Goal: Information Seeking & Learning: Learn about a topic

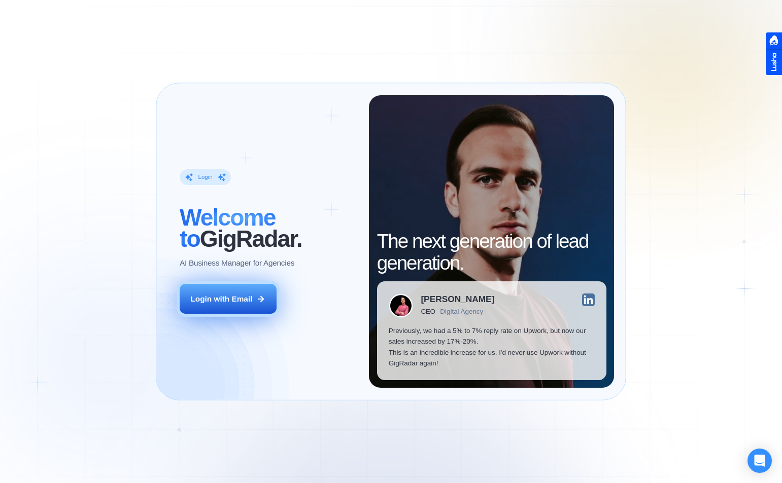
click at [235, 298] on div "Login with Email" at bounding box center [221, 299] width 62 height 11
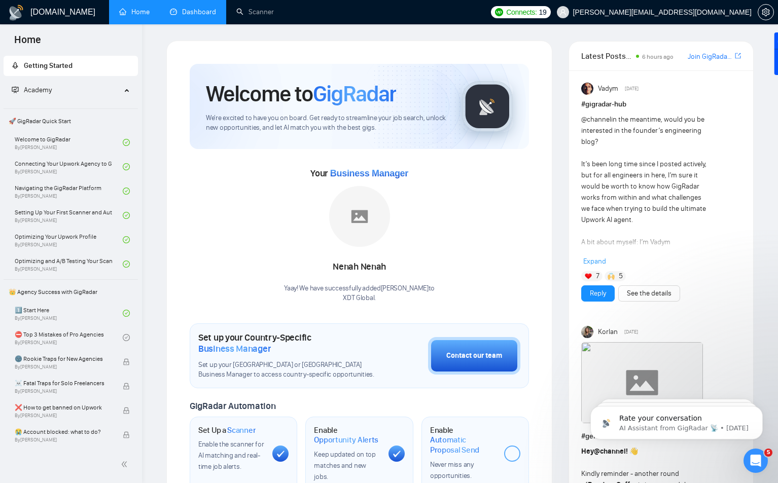
click at [198, 16] on link "Dashboard" at bounding box center [193, 12] width 46 height 9
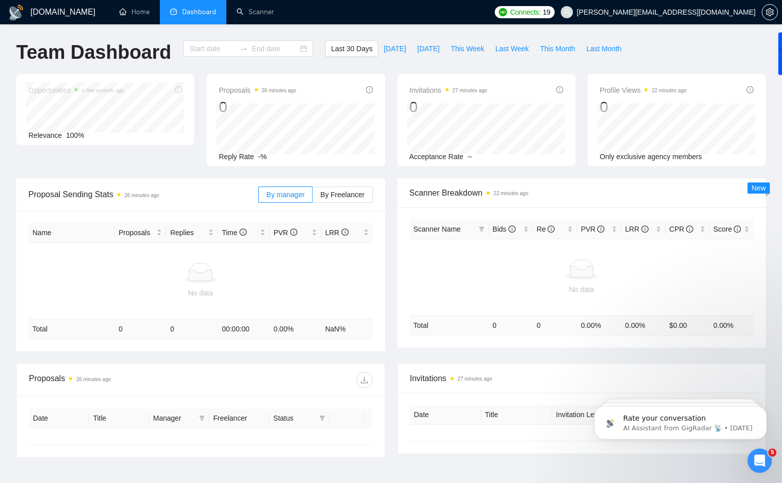
type input "2025-09-14"
type input "2025-10-14"
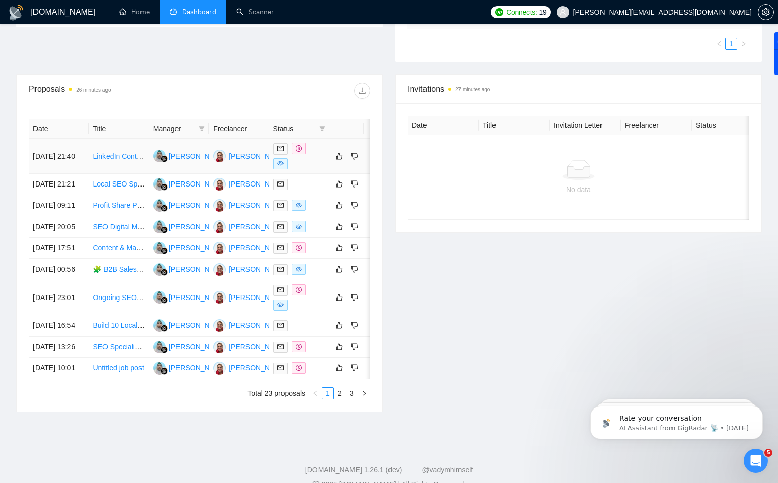
scroll to position [304, 0]
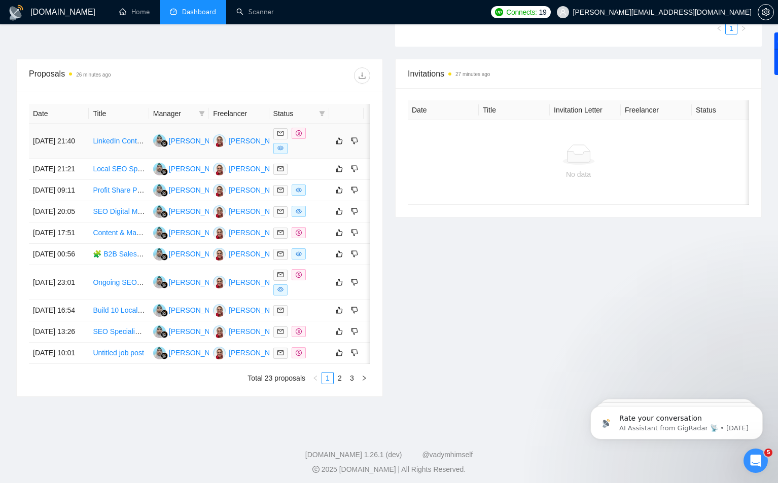
click at [105, 140] on link "LinkedIn Content & Research Specialist (Fintech Industry)" at bounding box center [184, 141] width 183 height 8
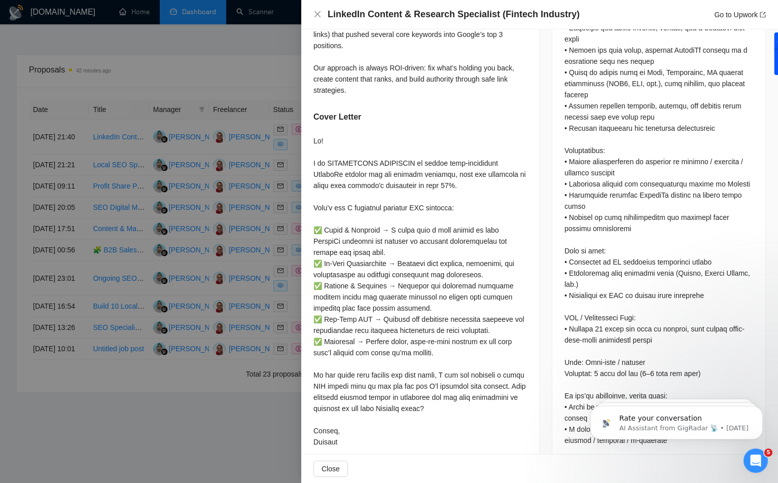
scroll to position [600, 0]
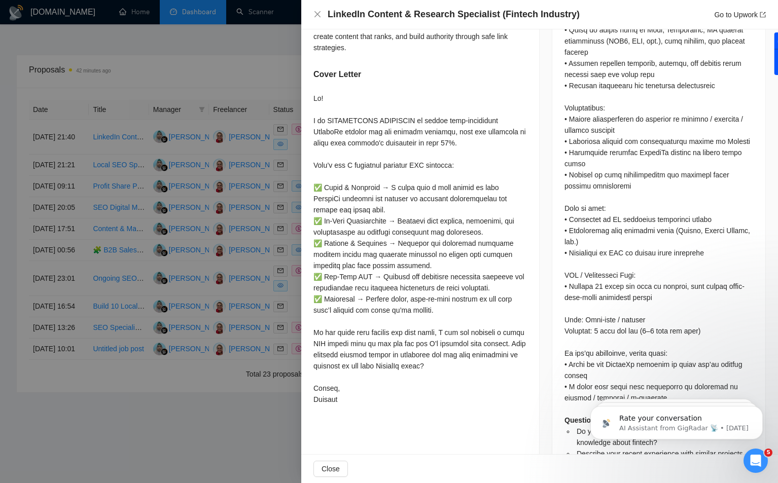
click at [715, 345] on div "Questions: Do you have experience in fintech posting or any knowledge about fin…" at bounding box center [658, 169] width 189 height 580
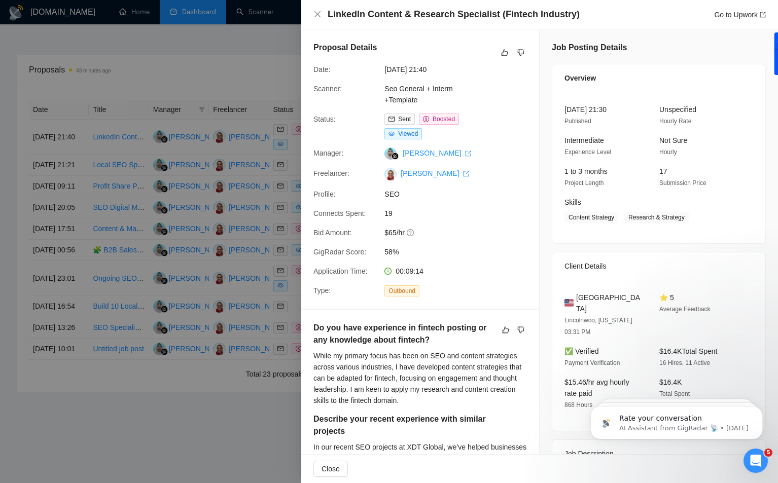
scroll to position [341, 0]
click at [317, 14] on icon "close" at bounding box center [317, 14] width 8 height 8
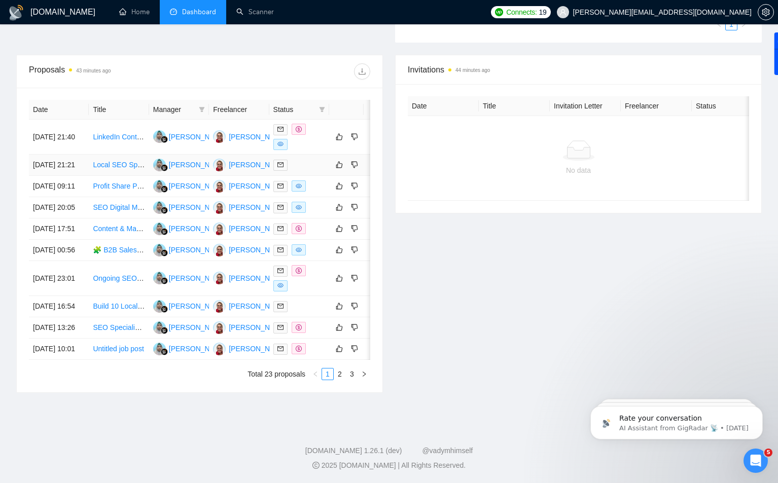
click at [100, 161] on link "Local SEO Specialist for Google Optimization" at bounding box center [164, 165] width 143 height 8
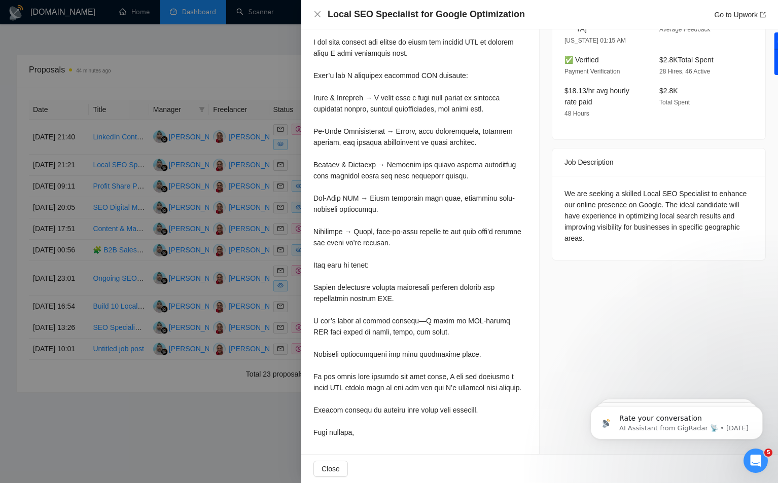
scroll to position [392, 0]
click at [331, 470] on span "Close" at bounding box center [331, 469] width 18 height 11
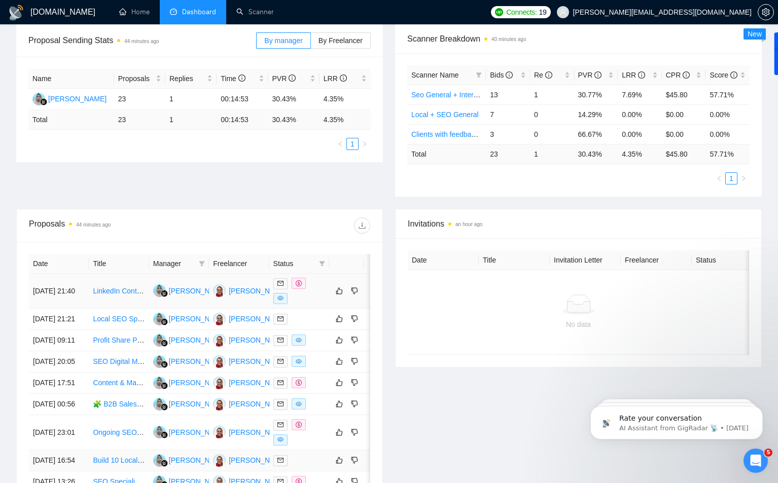
scroll to position [138, 0]
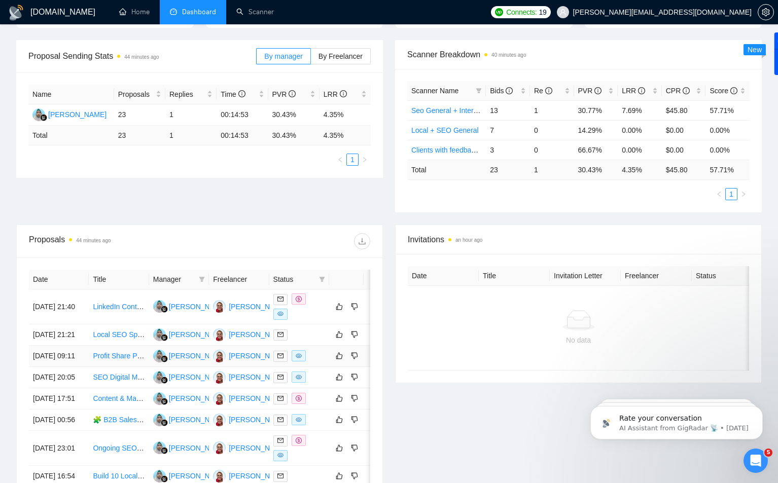
click at [112, 360] on link "Profit Share Partner for Cold Email Marketing" at bounding box center [164, 356] width 143 height 8
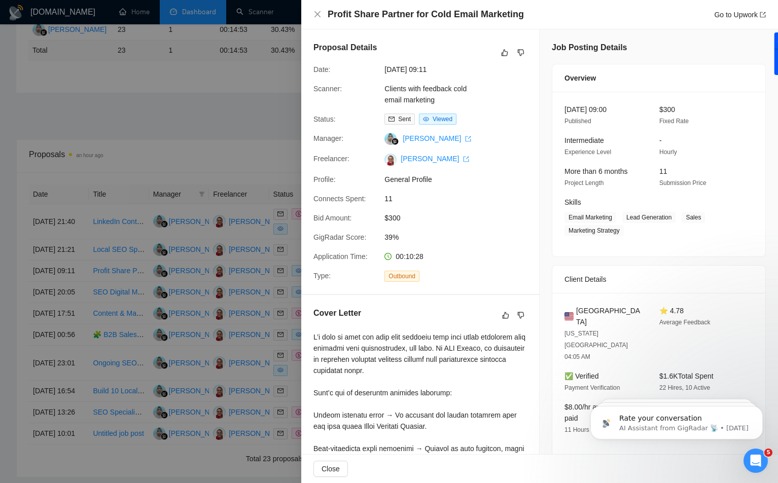
scroll to position [189, 0]
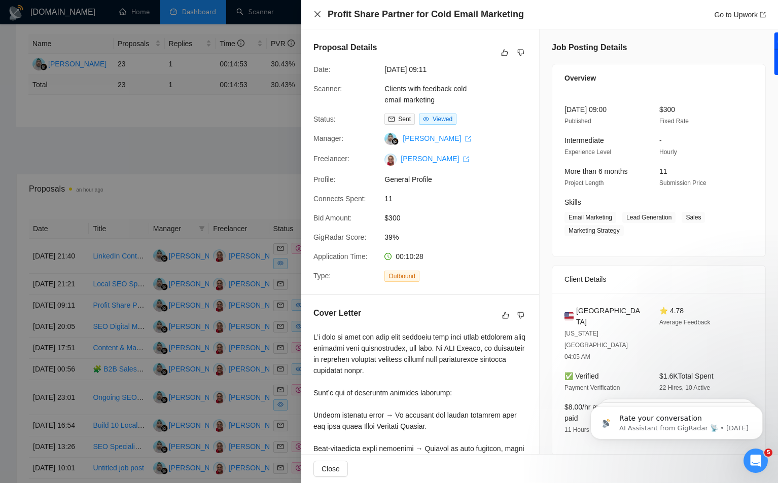
click at [317, 12] on icon "close" at bounding box center [317, 14] width 8 height 8
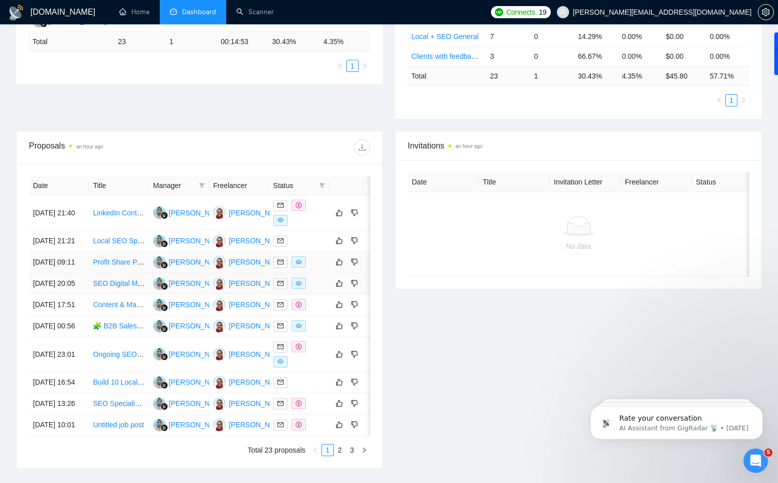
scroll to position [291, 0]
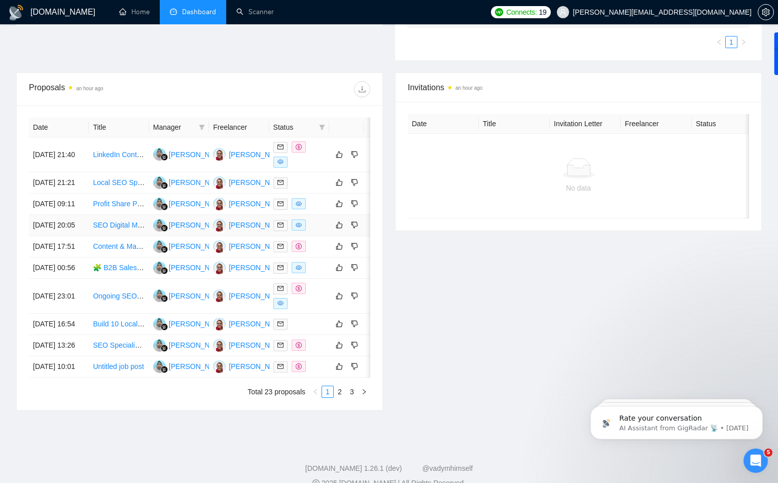
click at [112, 229] on link "SEO Digital Marketing Specialist & Project Support Officer" at bounding box center [184, 225] width 183 height 8
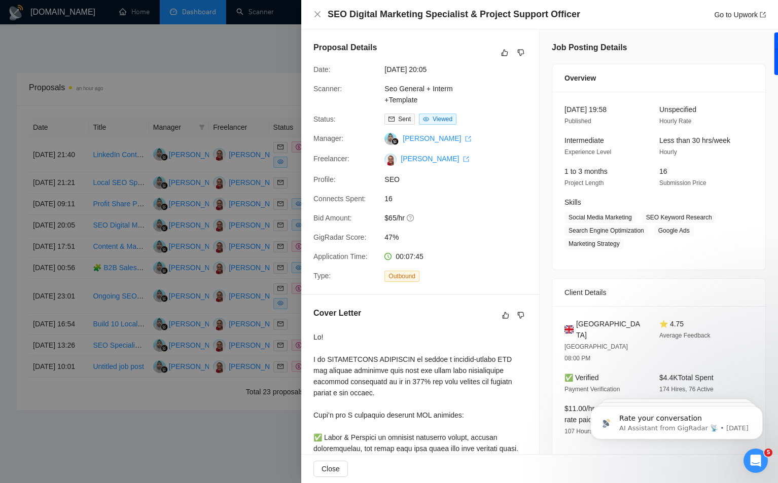
click at [187, 89] on div at bounding box center [389, 241] width 778 height 483
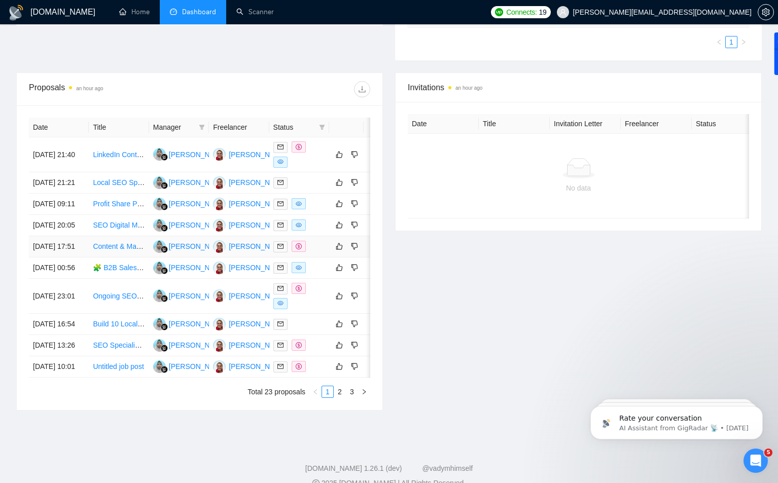
click at [110, 251] on link "Content & Marketing Specialist (Part-Time, 25 hrs/week)" at bounding box center [181, 246] width 177 height 8
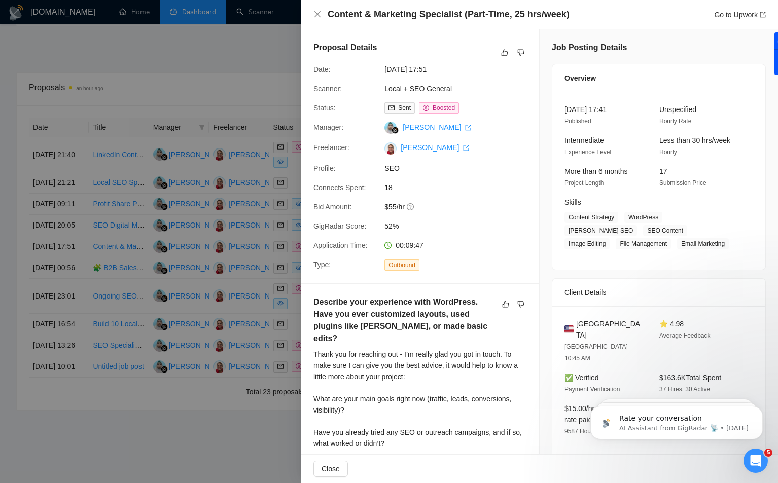
click at [221, 92] on div at bounding box center [389, 241] width 778 height 483
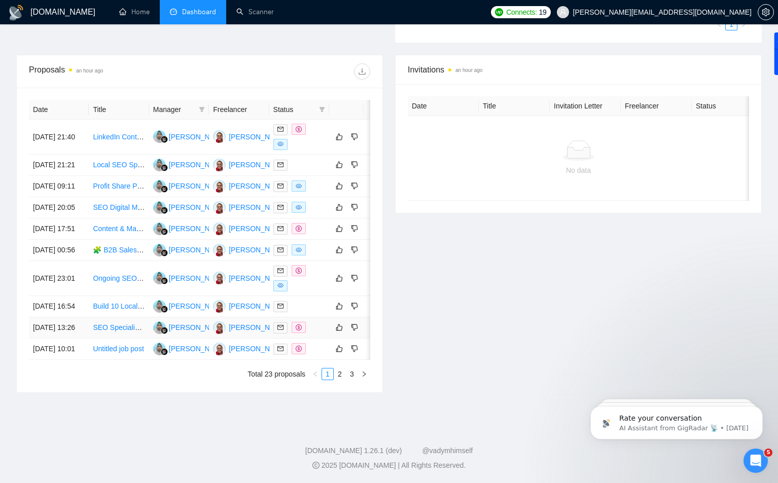
scroll to position [341, 0]
click at [116, 353] on link "Untitled job post" at bounding box center [118, 349] width 51 height 8
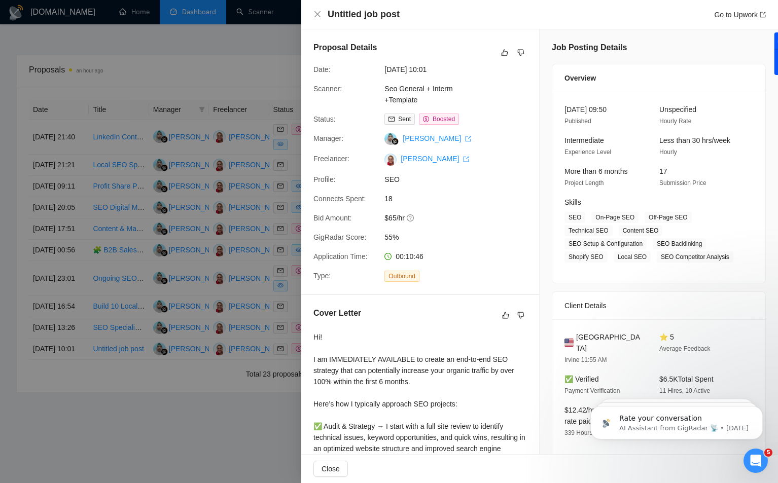
click at [232, 41] on div at bounding box center [389, 241] width 778 height 483
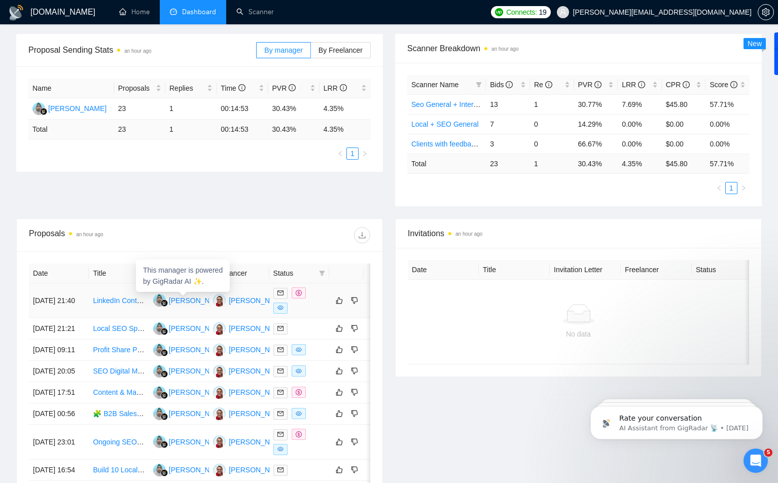
scroll to position [138, 0]
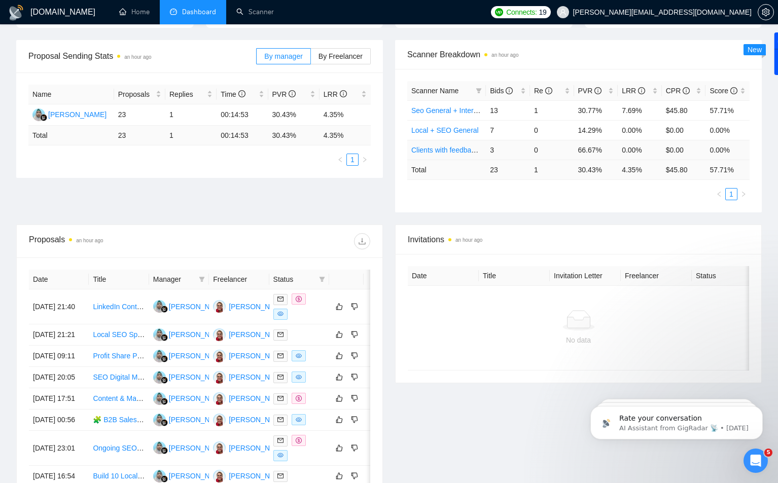
click at [438, 149] on link "Clients with feedback cold email marketing" at bounding box center [478, 150] width 134 height 8
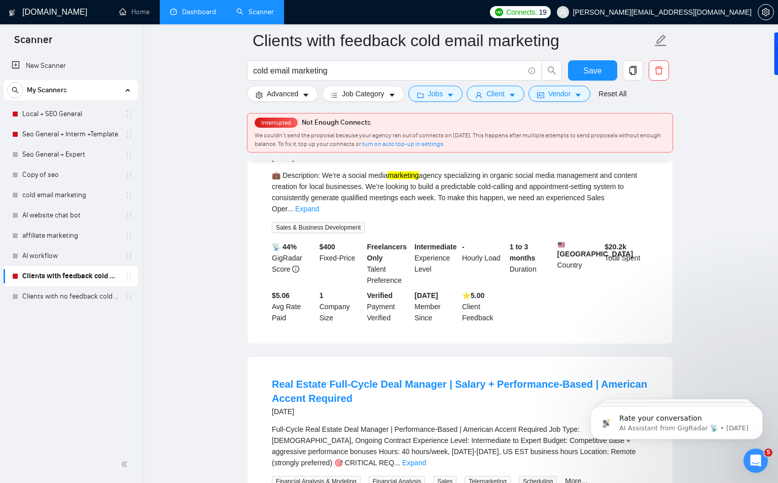
scroll to position [1116, 0]
